Goal: Information Seeking & Learning: Learn about a topic

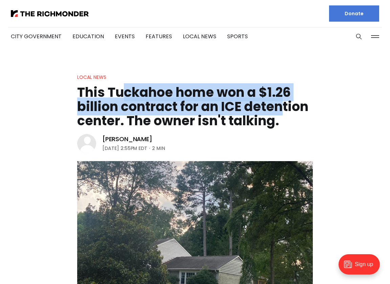
drag, startPoint x: 123, startPoint y: 98, endPoint x: 282, endPoint y: 109, distance: 159.5
click at [282, 109] on h1 "This Tuckahoe home won a $1.26 billion contract for an ICE detention center. Th…" at bounding box center [195, 106] width 236 height 43
click at [282, 114] on h1 "This Tuckahoe home won a $1.26 billion contract for an ICE detention center. Th…" at bounding box center [195, 106] width 236 height 43
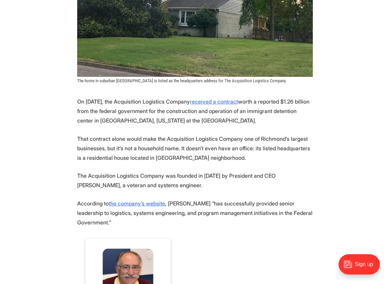
scroll to position [271, 0]
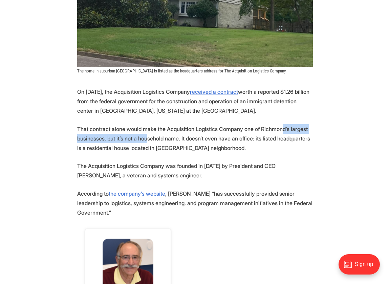
drag, startPoint x: 146, startPoint y: 137, endPoint x: 279, endPoint y: 132, distance: 132.4
click at [279, 132] on p "That contract alone would make the Acquisition Logistics Company one of Richmon…" at bounding box center [195, 138] width 236 height 28
click at [279, 139] on p "That contract alone would make the Acquisition Logistics Company one of Richmon…" at bounding box center [195, 138] width 236 height 28
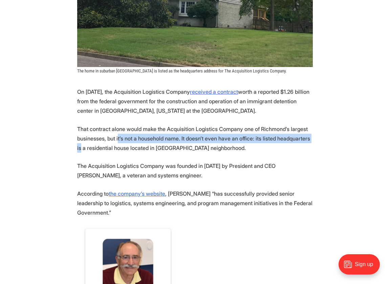
drag, startPoint x: 117, startPoint y: 138, endPoint x: 328, endPoint y: 138, distance: 211.2
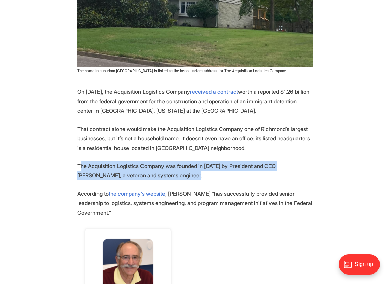
drag, startPoint x: 80, startPoint y: 168, endPoint x: 306, endPoint y: 174, distance: 226.5
click at [306, 174] on p "The Acquisition Logistics Company was founded in [DATE] by President and CEO [P…" at bounding box center [195, 170] width 236 height 19
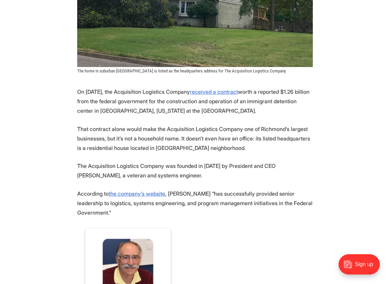
click at [309, 191] on p "According to the company’s website , [PERSON_NAME] “has successfully provided s…" at bounding box center [195, 203] width 236 height 28
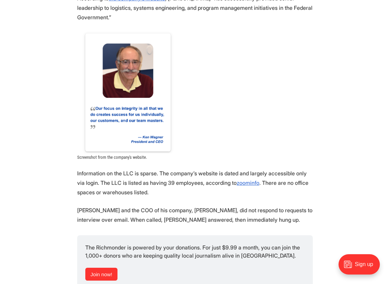
scroll to position [474, 0]
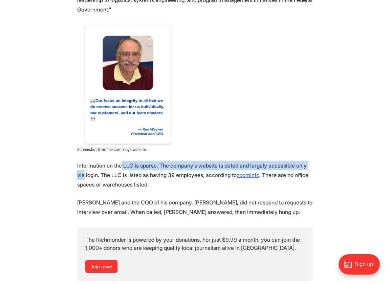
drag, startPoint x: 120, startPoint y: 157, endPoint x: 315, endPoint y: 160, distance: 195.0
click at [315, 160] on section "On [DATE], the Acquisition Logistics Company received a contract worth a report…" at bounding box center [195, 232] width 390 height 696
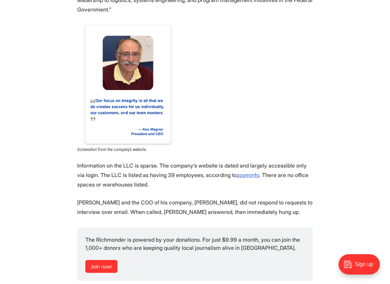
click at [320, 175] on section "On [DATE], the Acquisition Logistics Company received a contract worth a report…" at bounding box center [195, 232] width 390 height 696
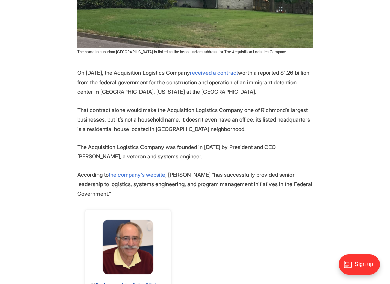
scroll to position [338, 0]
